Goal: Check status: Check status

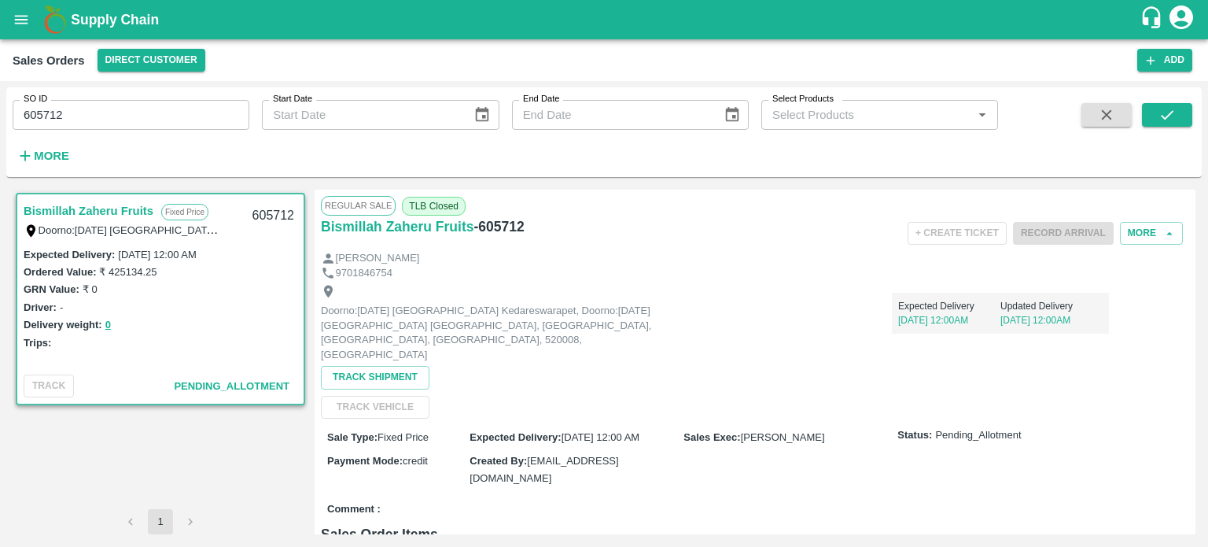
click at [92, 125] on input "605712" at bounding box center [131, 115] width 237 height 30
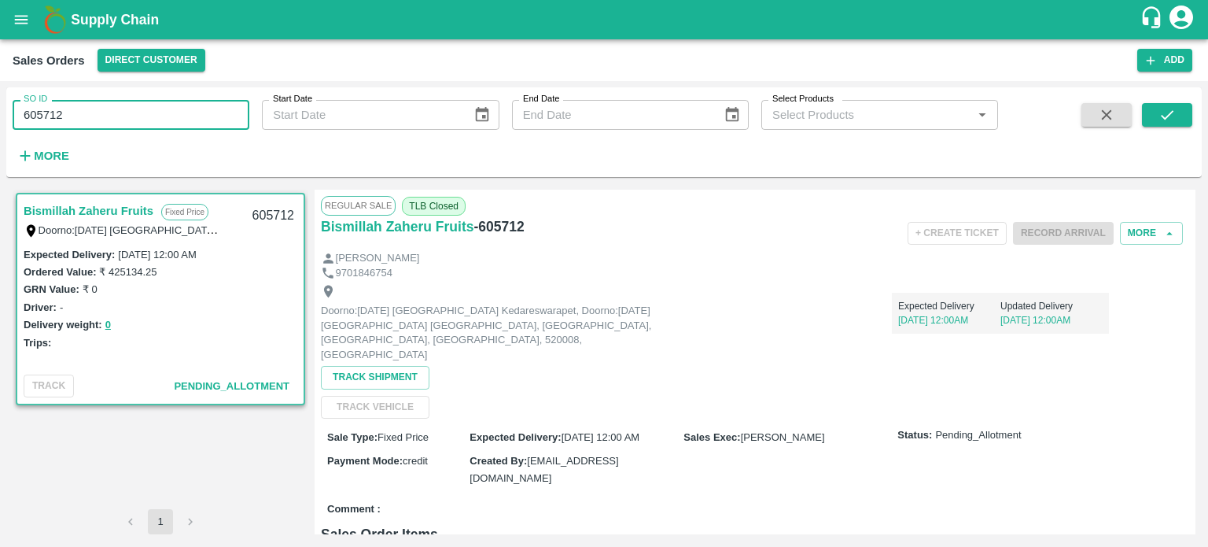
paste input "text"
type input "603968"
click at [1164, 122] on icon "submit" at bounding box center [1166, 114] width 17 height 17
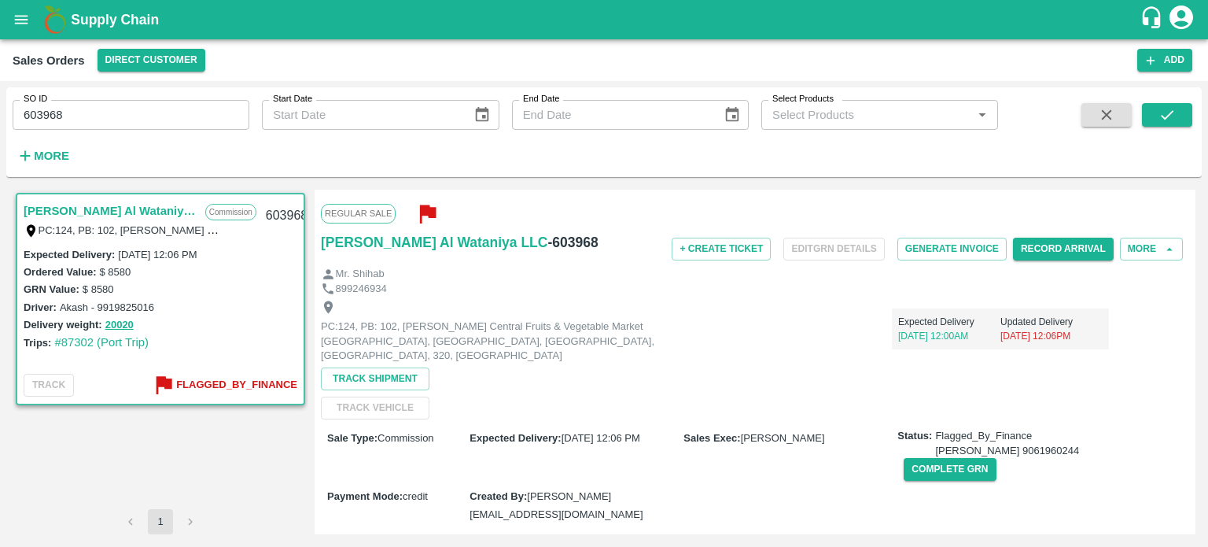
scroll to position [485, 0]
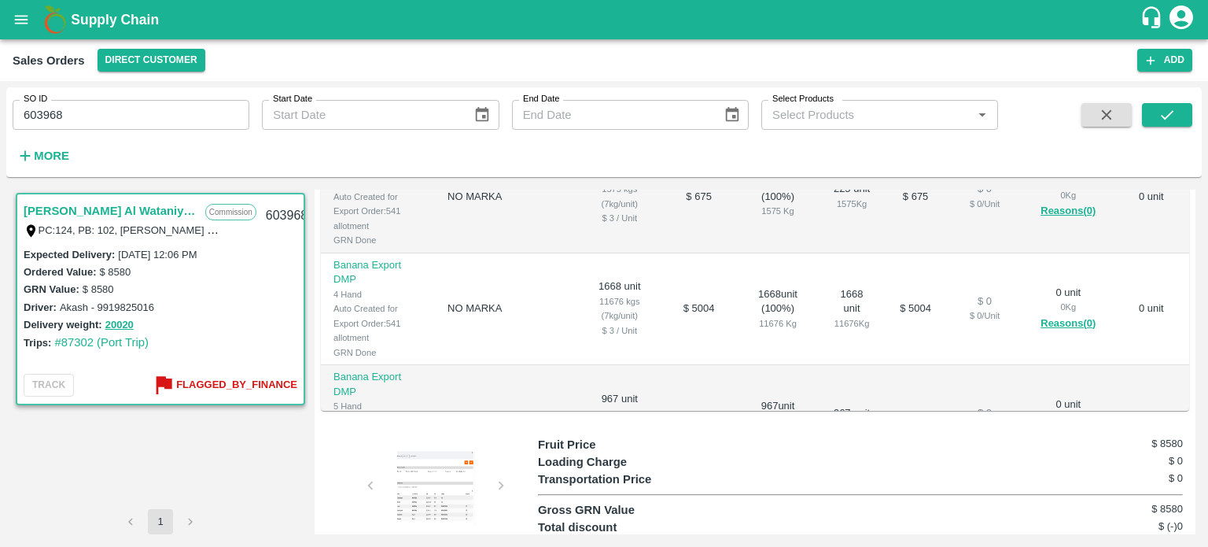
click at [415, 448] on div at bounding box center [436, 487] width 118 height 79
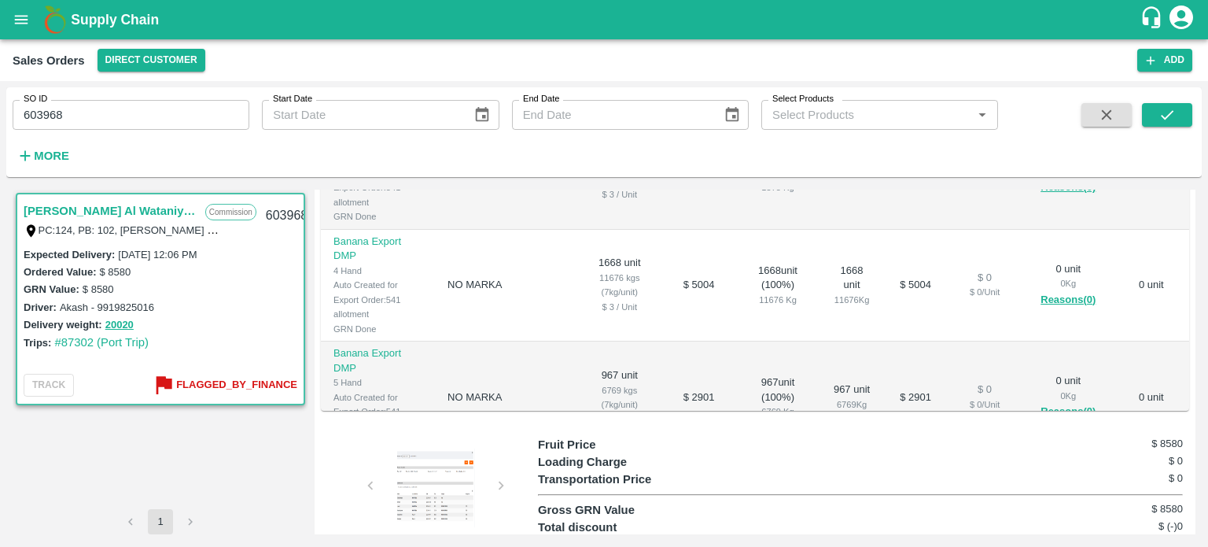
click at [503, 436] on div "603968" at bounding box center [429, 492] width 217 height 112
click at [224, 379] on b "Flagged_By_Finance" at bounding box center [236, 385] width 121 height 18
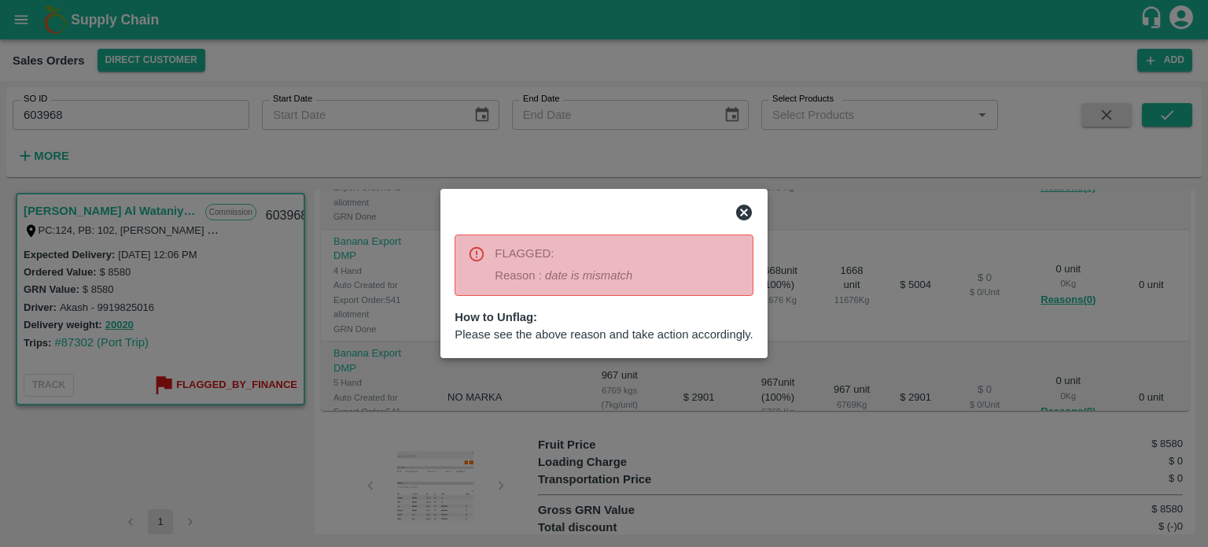
click at [676, 398] on div at bounding box center [604, 273] width 1208 height 547
